Goal: Transaction & Acquisition: Obtain resource

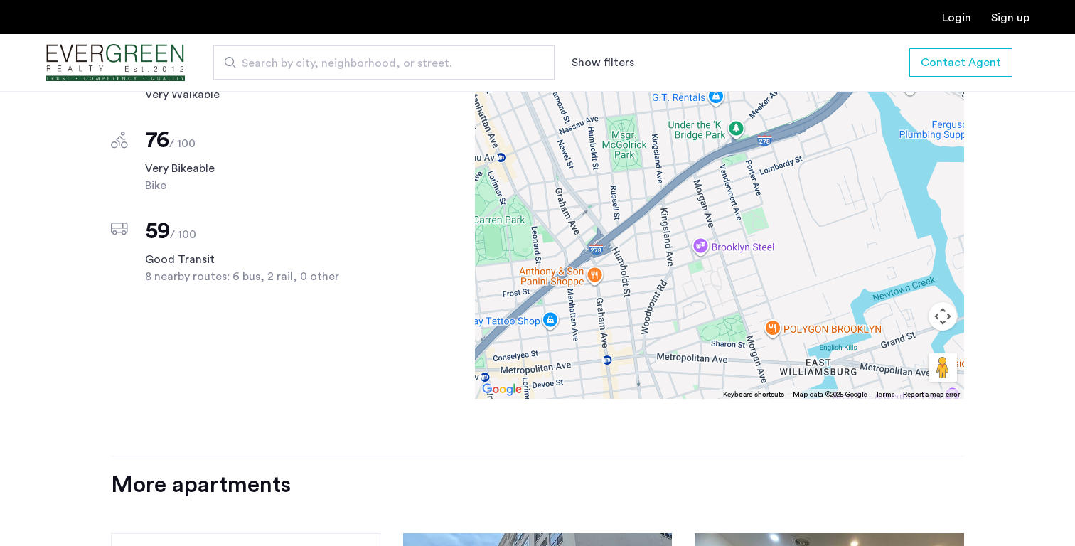
scroll to position [1207, 0]
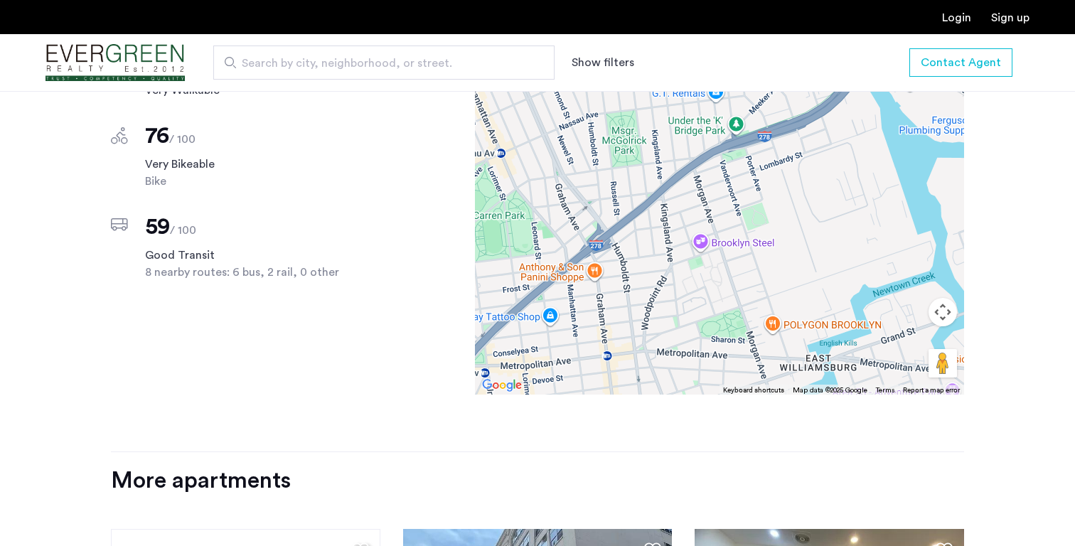
click at [206, 373] on div "Scores Nearby 84 / 100 Very Walkable 76 / 100 Very Bikeable Bike 59 / 100 Good …" at bounding box center [244, 195] width 266 height 398
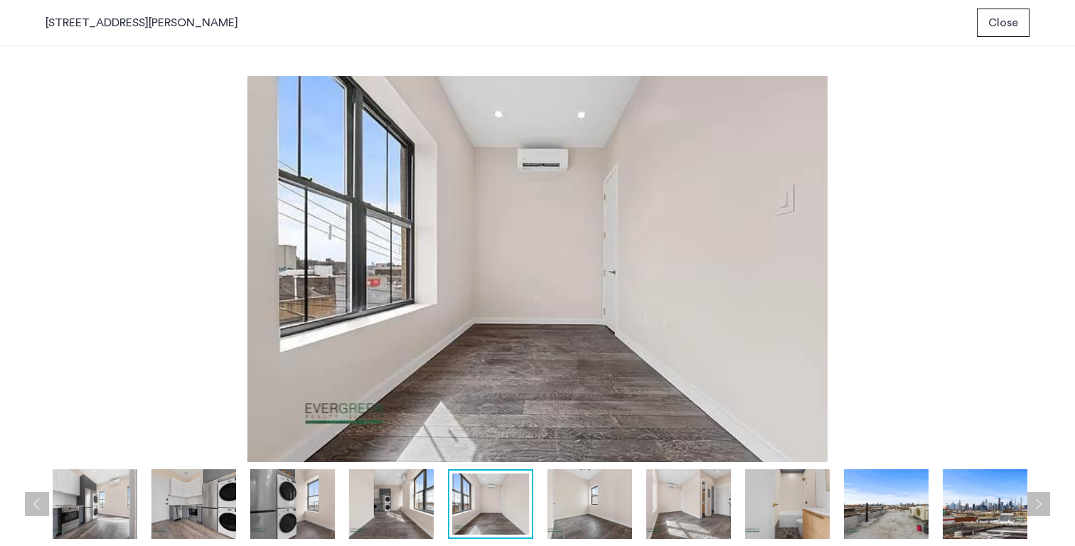
click at [985, 500] on img at bounding box center [984, 504] width 85 height 70
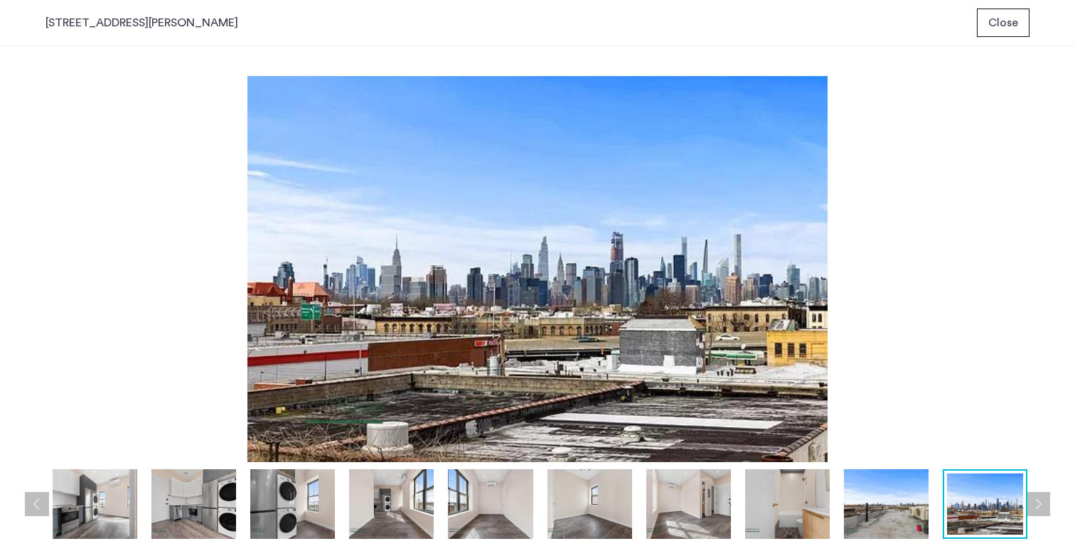
click at [1052, 502] on div "prev next prev next" at bounding box center [537, 296] width 1075 height 500
click at [1045, 502] on button "Next apartment" at bounding box center [1037, 504] width 24 height 24
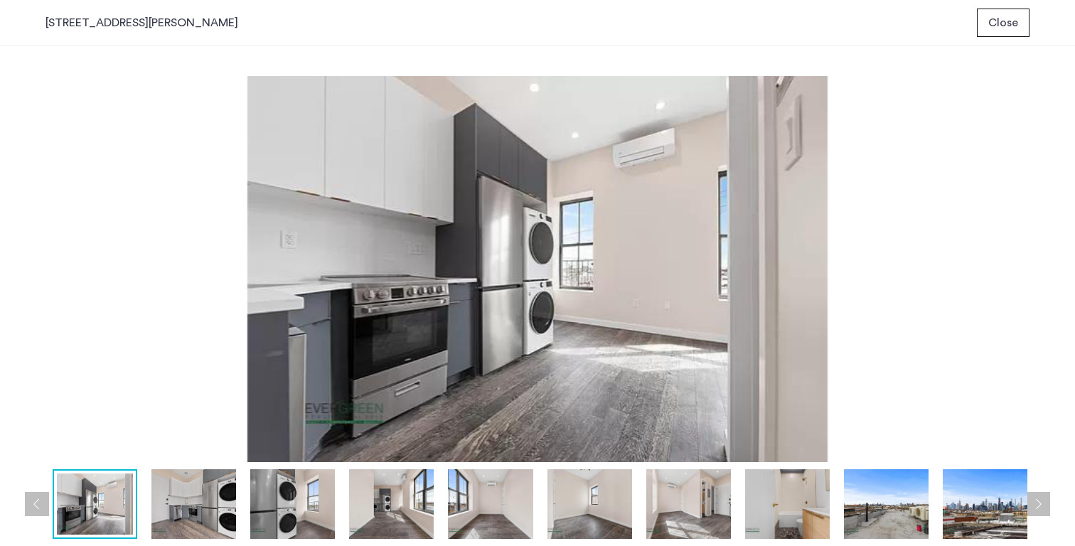
click at [1045, 502] on button "Next apartment" at bounding box center [1037, 504] width 24 height 24
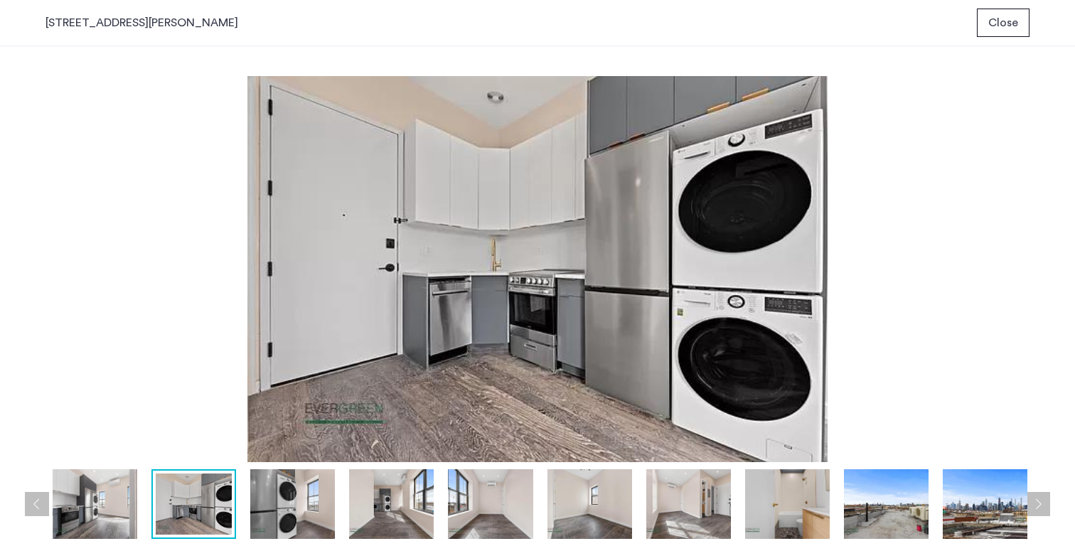
click at [1045, 502] on button "Next apartment" at bounding box center [1037, 504] width 24 height 24
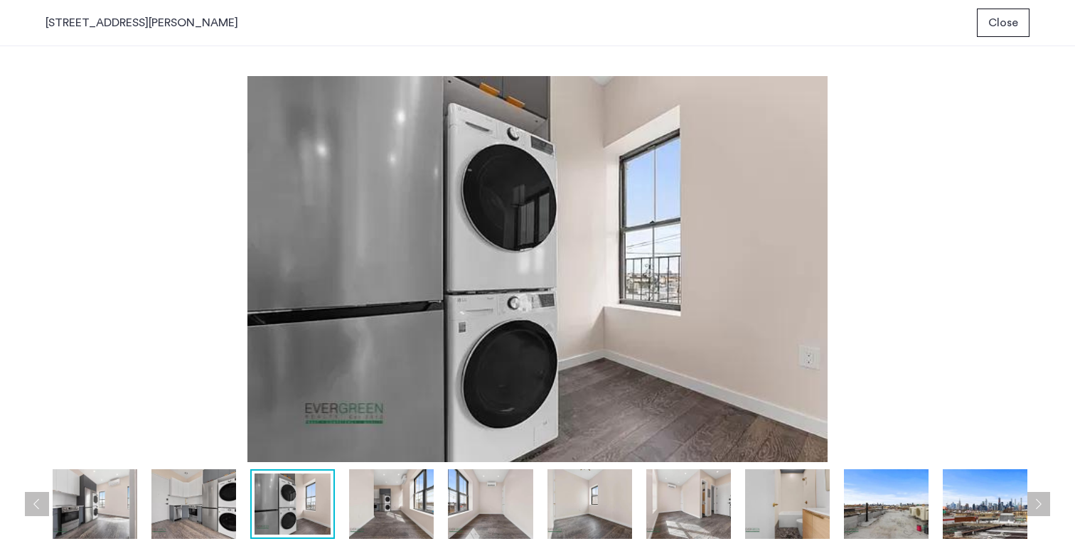
click at [1045, 502] on button "Next apartment" at bounding box center [1037, 504] width 24 height 24
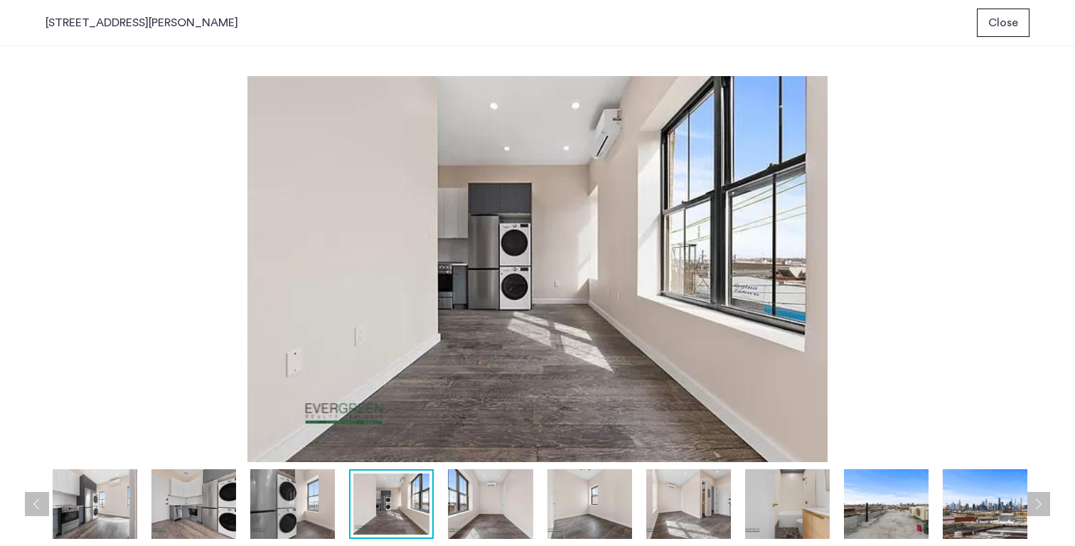
click at [1045, 502] on button "Next apartment" at bounding box center [1037, 504] width 24 height 24
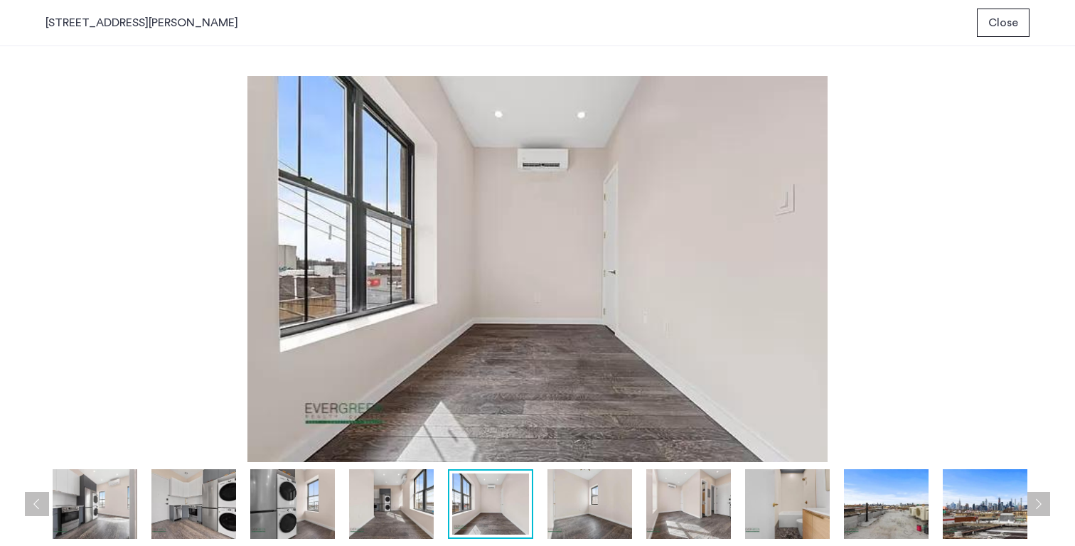
click at [1035, 503] on button "Next apartment" at bounding box center [1037, 504] width 24 height 24
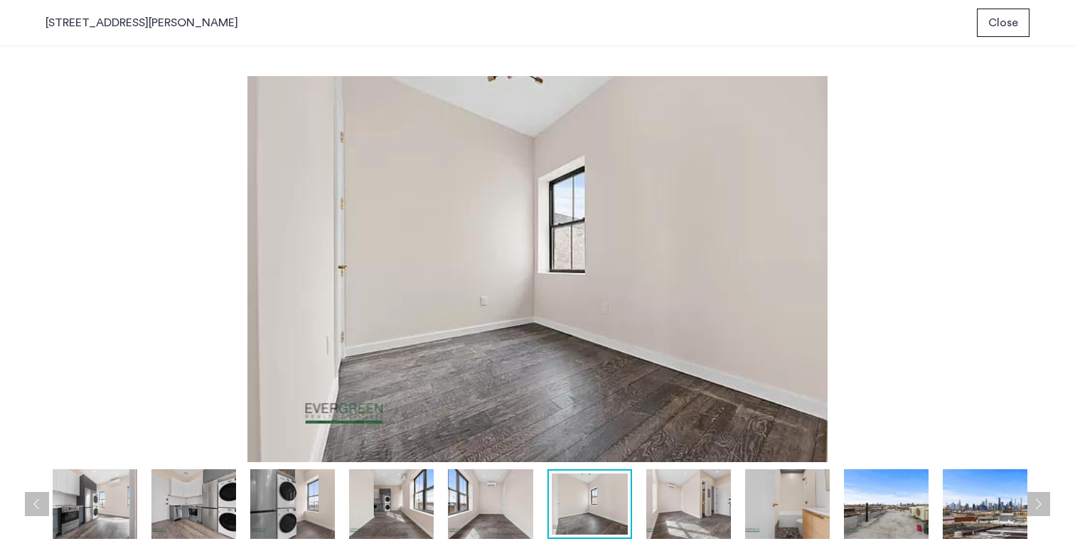
click at [1035, 503] on button "Next apartment" at bounding box center [1037, 504] width 24 height 24
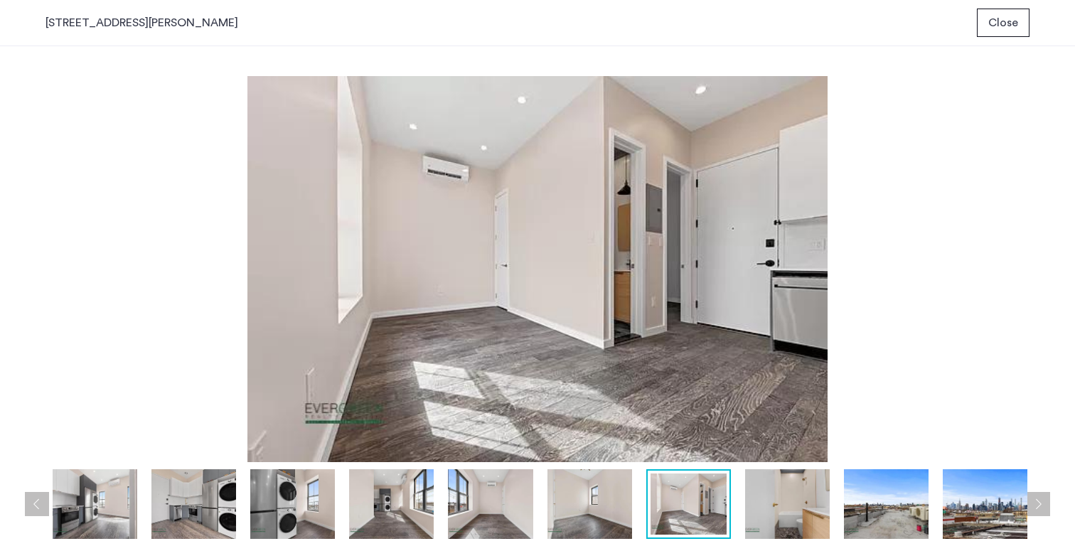
click at [1014, 23] on span "Close" at bounding box center [1003, 22] width 30 height 17
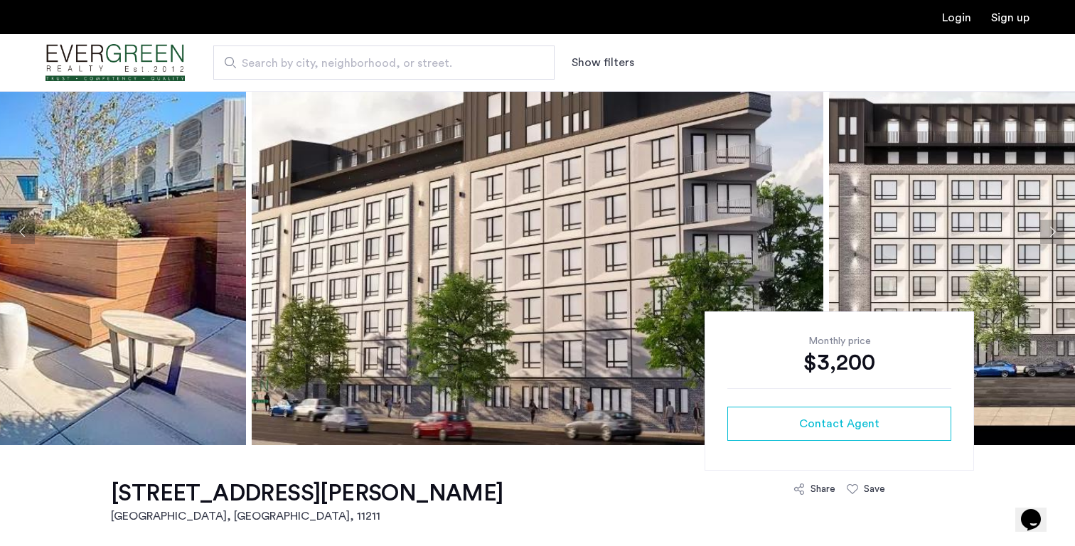
click at [394, 338] on img at bounding box center [537, 231] width 571 height 426
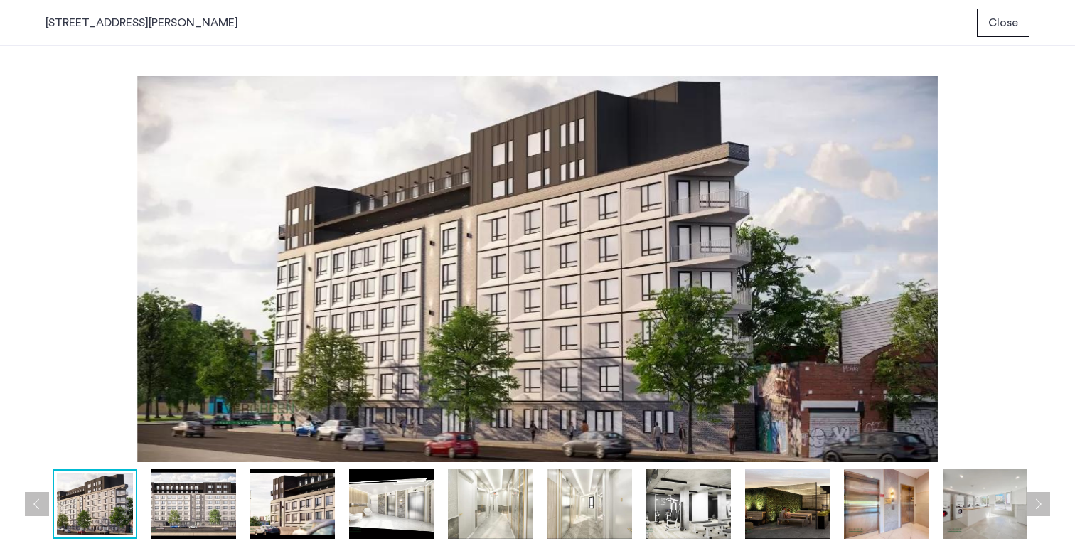
click at [817, 510] on img at bounding box center [787, 504] width 85 height 70
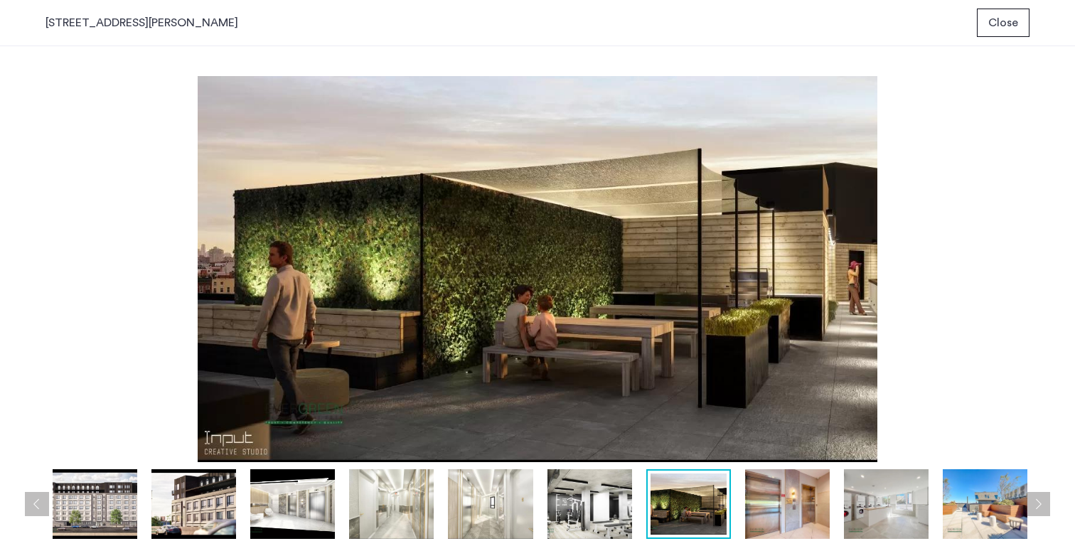
click at [888, 512] on img at bounding box center [886, 504] width 85 height 70
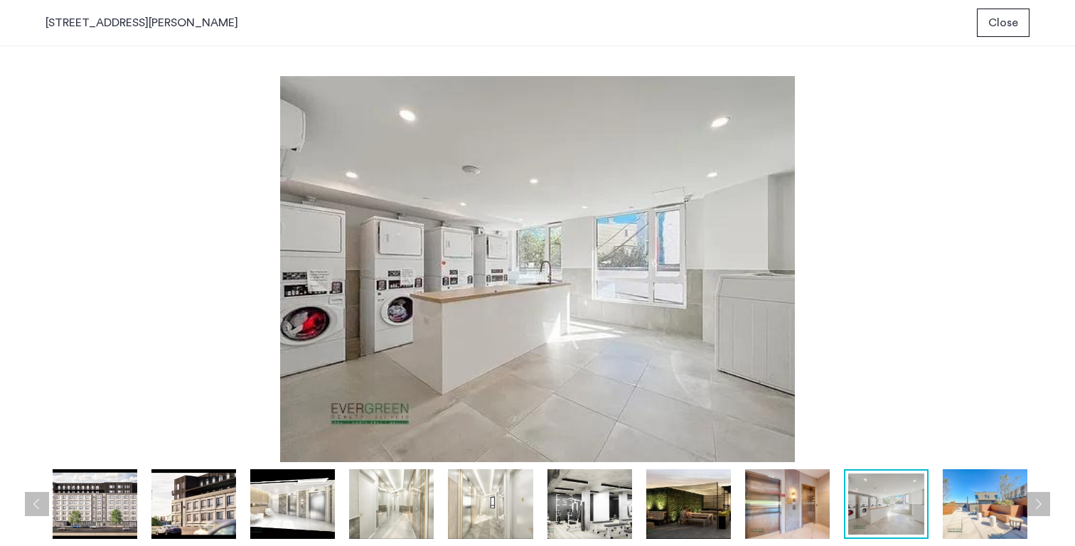
click at [976, 510] on img at bounding box center [984, 504] width 85 height 70
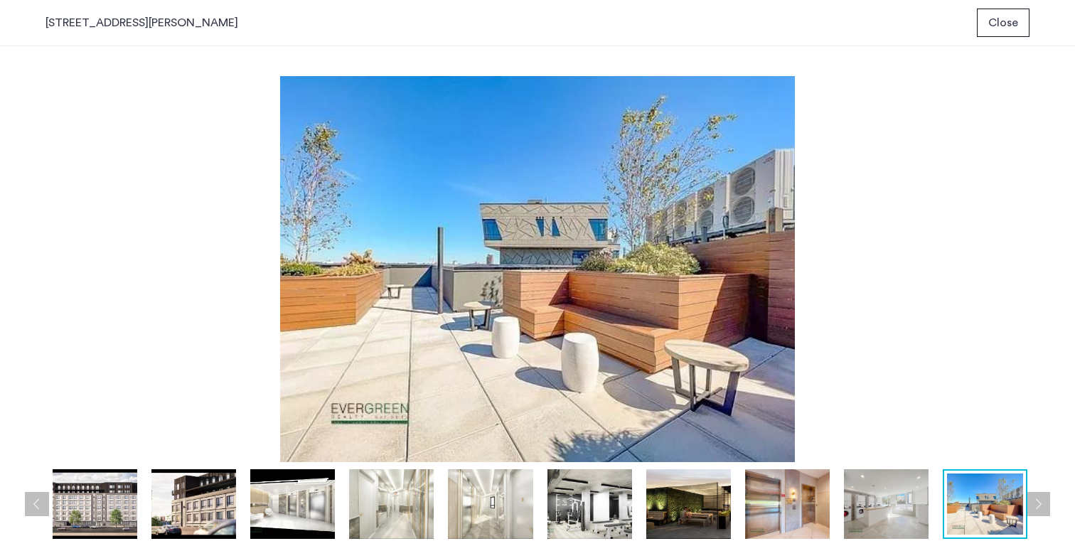
click at [1048, 512] on button "Next apartment" at bounding box center [1037, 504] width 24 height 24
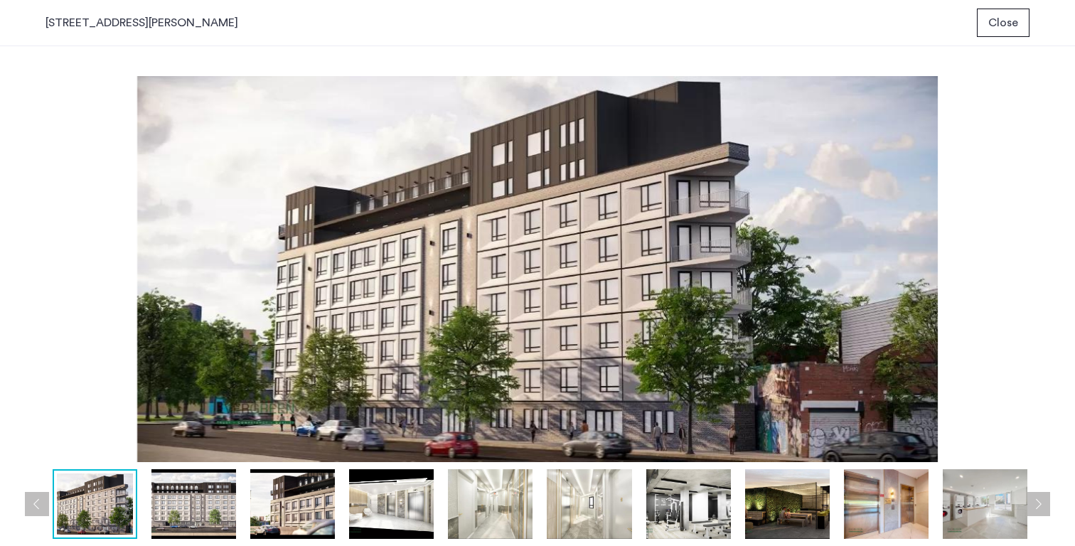
click at [1048, 512] on button "Next apartment" at bounding box center [1037, 504] width 24 height 24
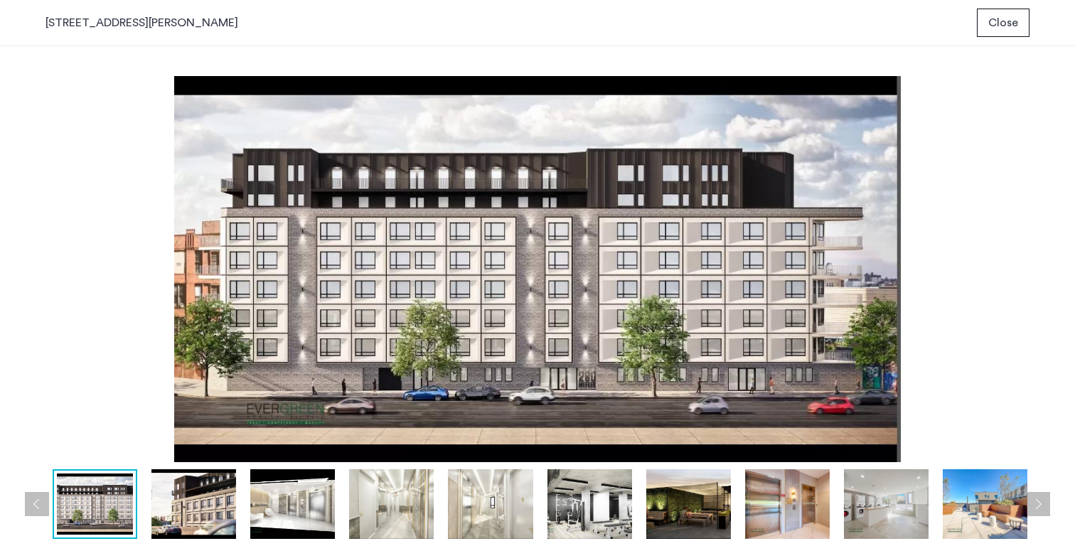
click at [579, 523] on img at bounding box center [589, 504] width 85 height 70
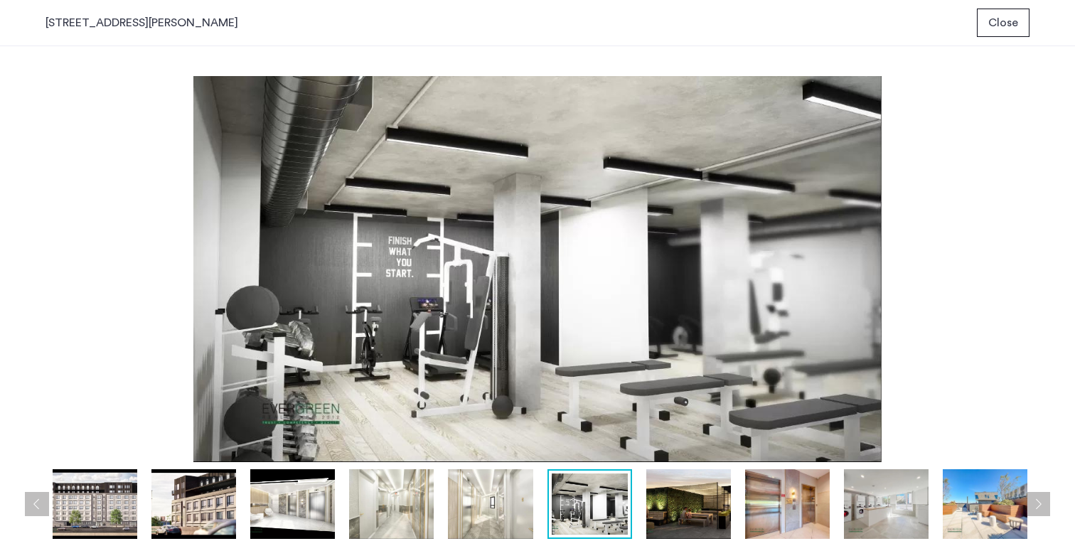
click at [92, 492] on img at bounding box center [95, 504] width 85 height 70
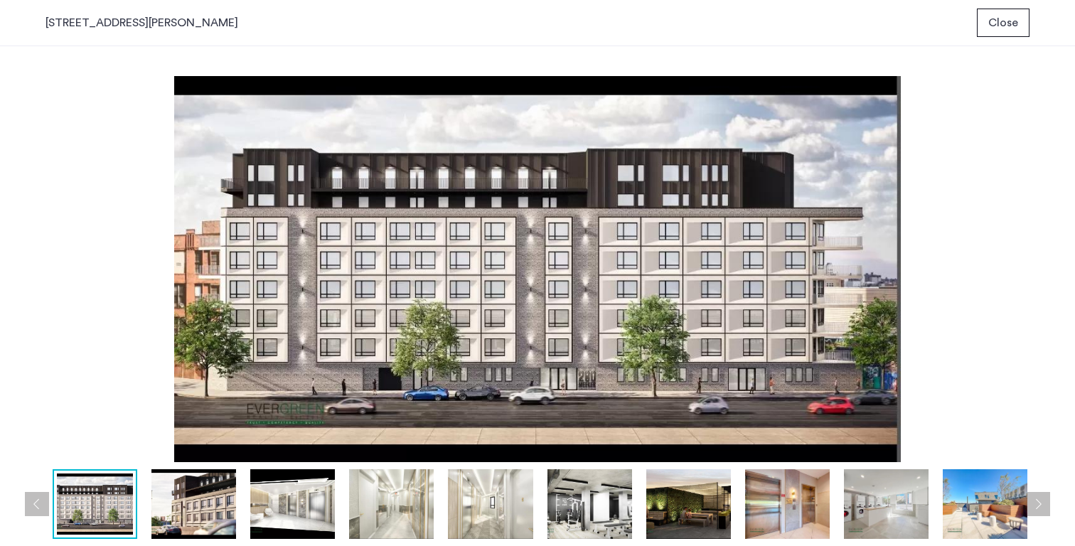
click at [1018, 19] on button "Close" at bounding box center [1002, 23] width 53 height 28
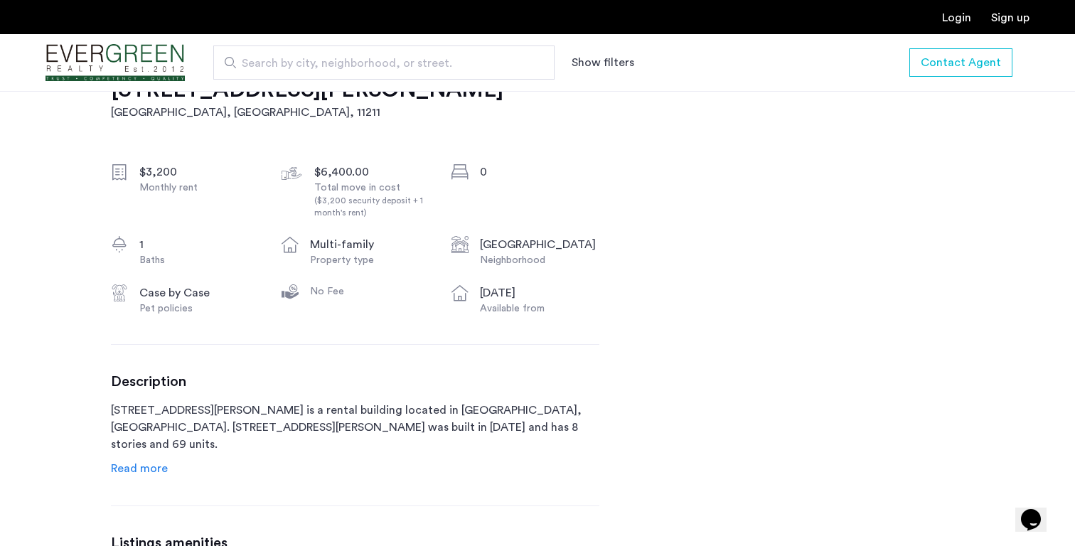
scroll to position [480, 0]
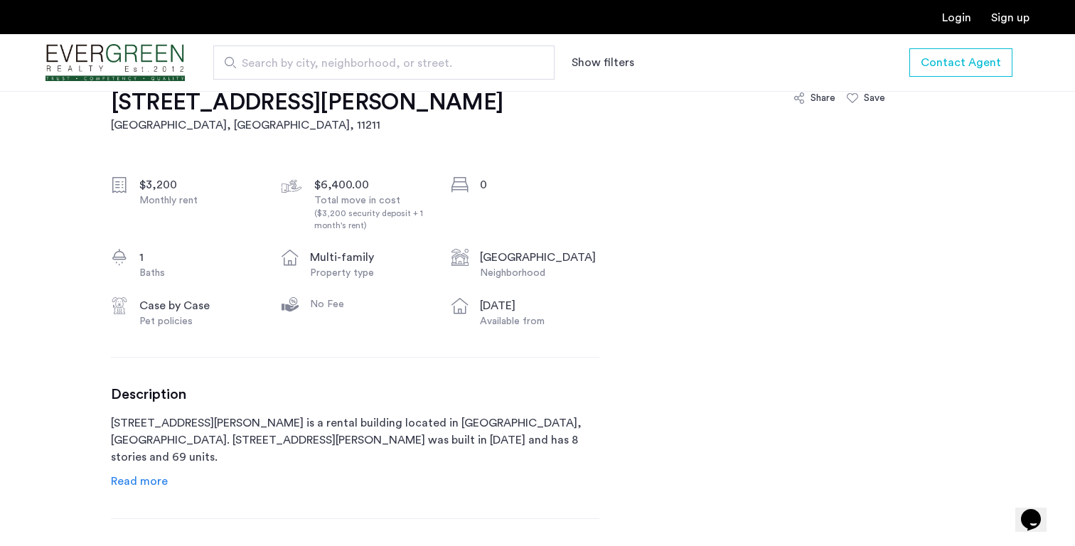
scroll to position [458, 0]
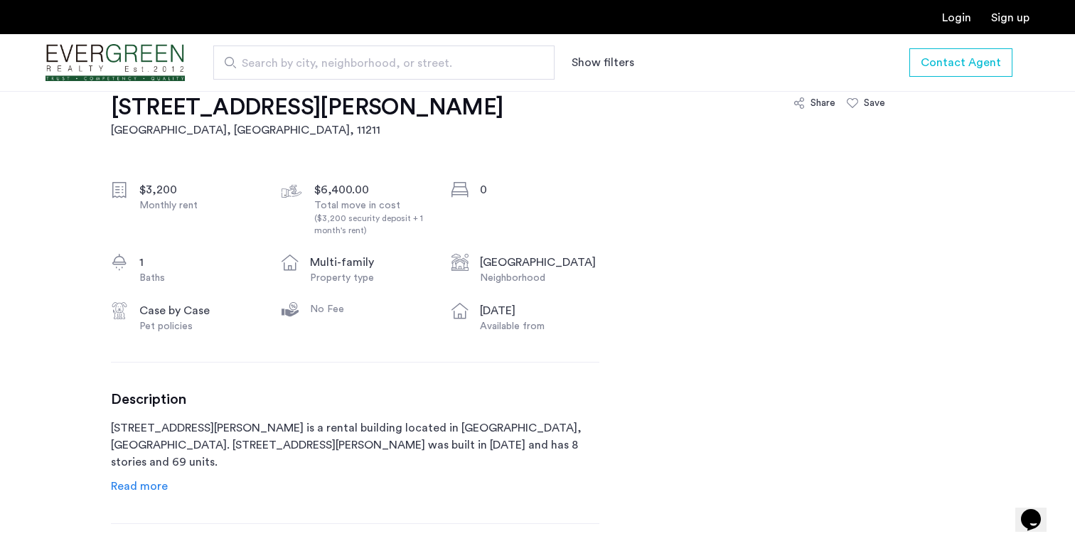
click at [139, 485] on span "Read more" at bounding box center [139, 485] width 57 height 11
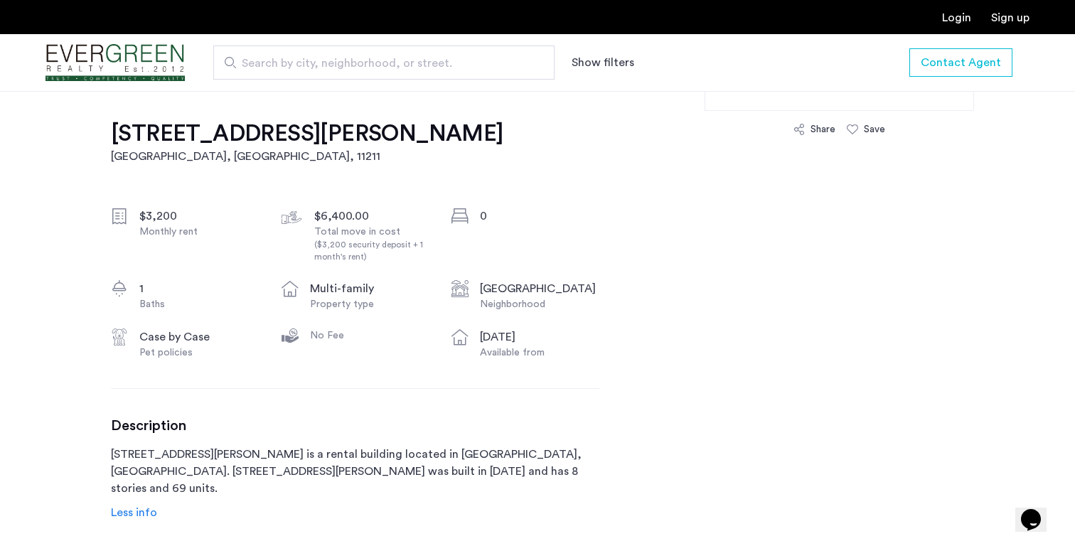
scroll to position [431, 0]
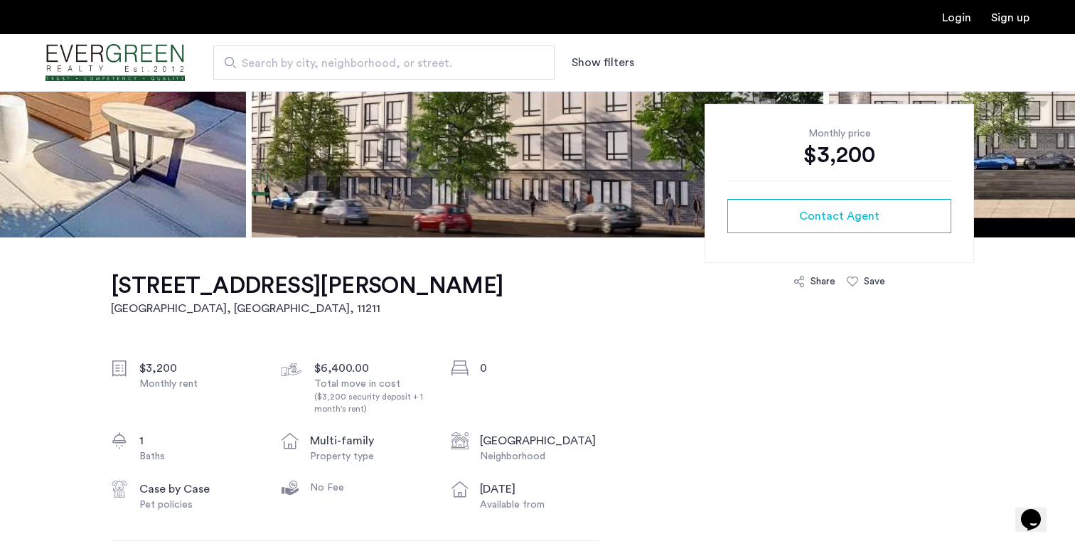
scroll to position [340, 0]
